Goal: Information Seeking & Learning: Learn about a topic

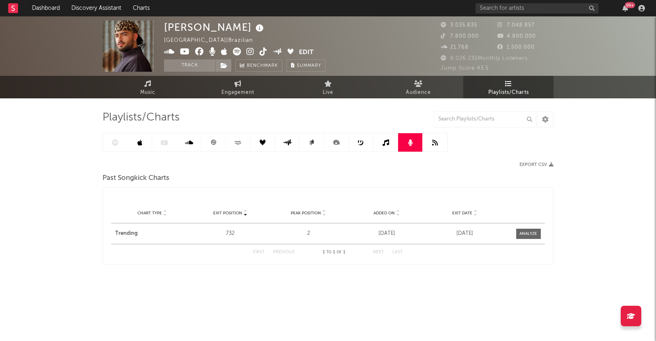
click at [147, 144] on link at bounding box center [139, 142] width 25 height 18
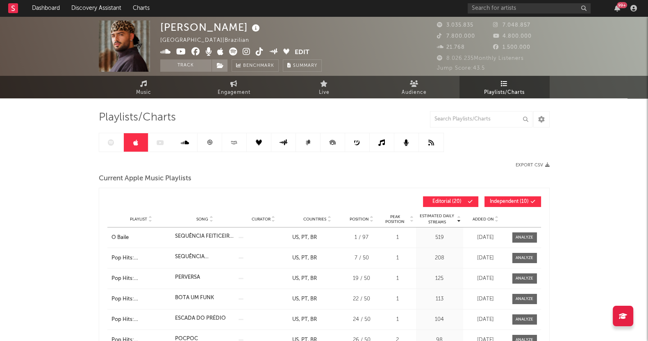
click at [107, 143] on div at bounding box center [271, 142] width 345 height 19
click at [110, 143] on icon at bounding box center [111, 142] width 7 height 7
